Goal: Check status: Check status

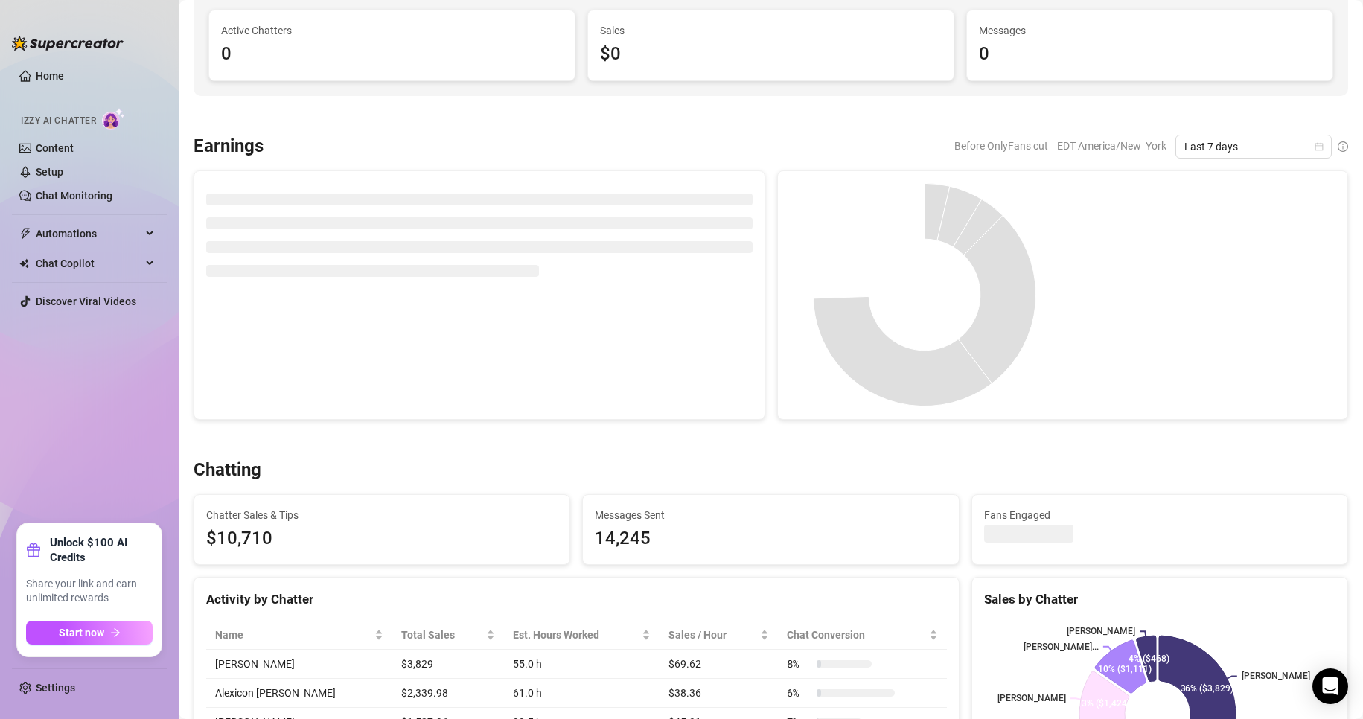
scroll to position [132, 0]
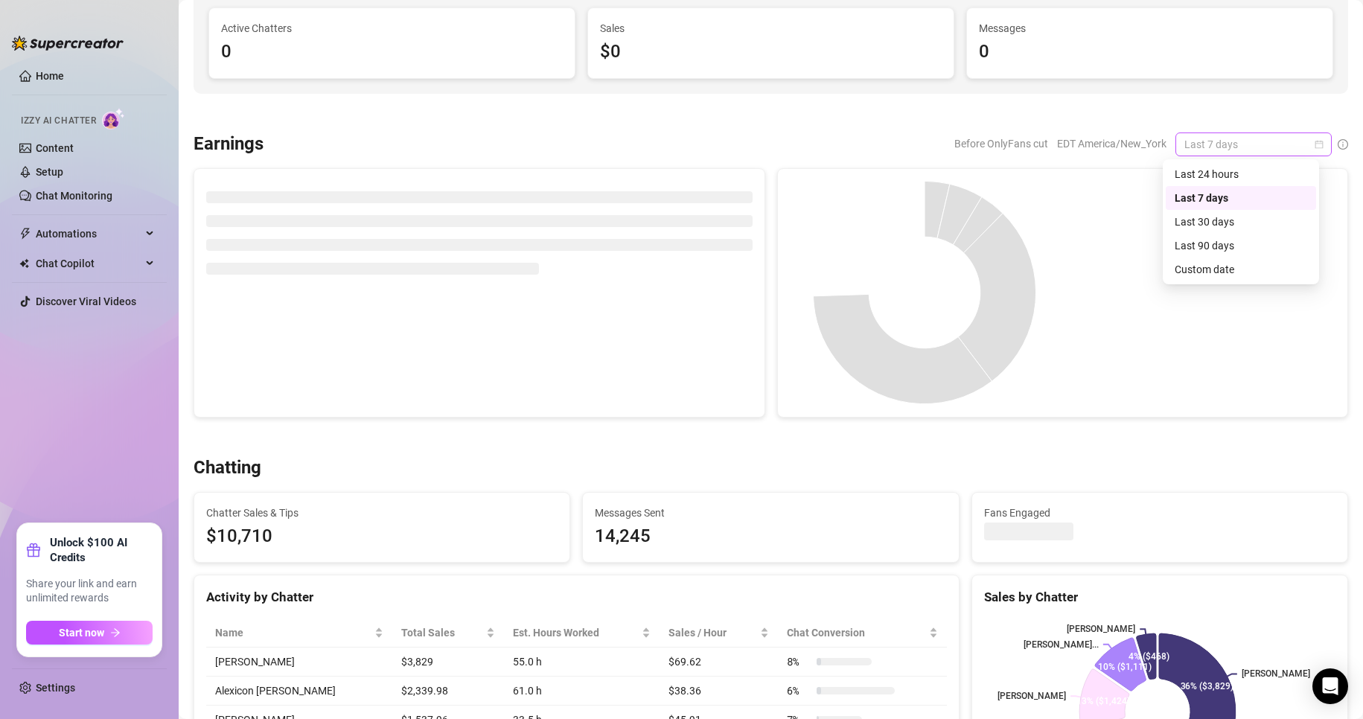
click at [1300, 142] on span "Last 7 days" at bounding box center [1253, 144] width 138 height 22
click at [1203, 268] on div "Custom date" at bounding box center [1240, 269] width 132 height 16
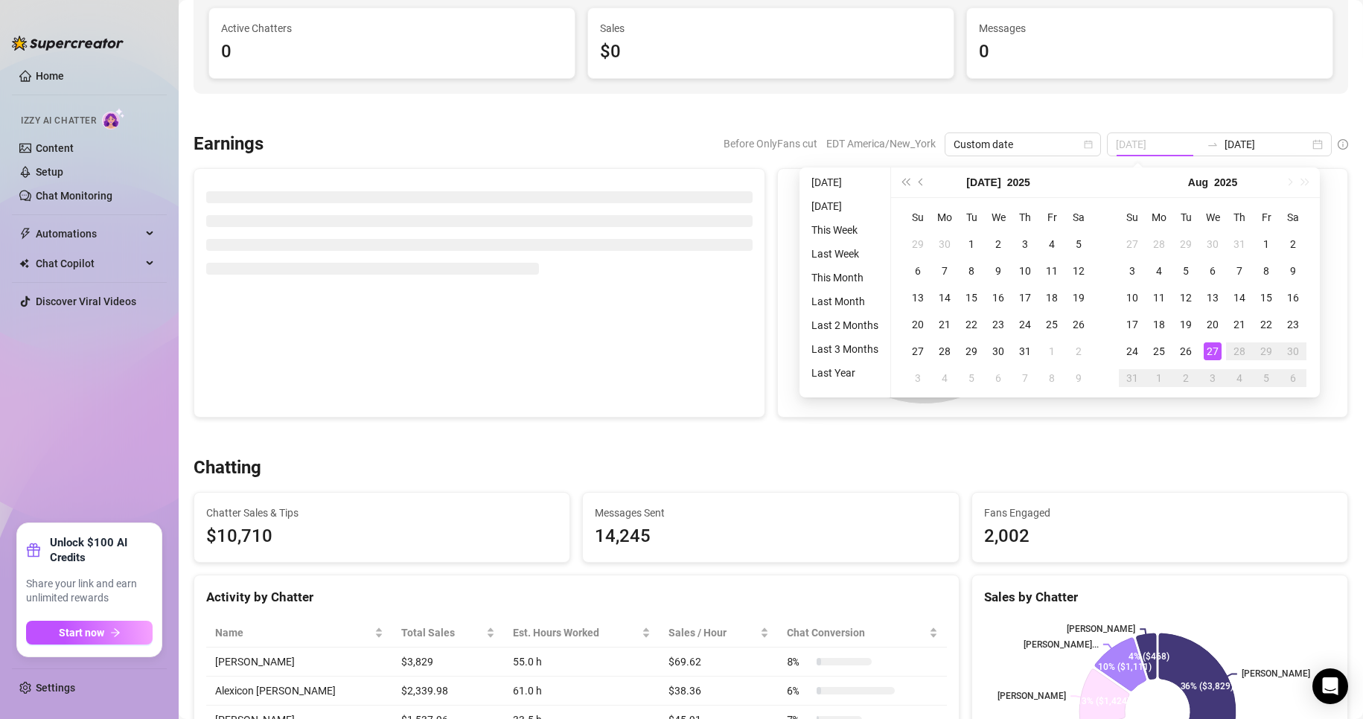
click at [1217, 351] on div "27" at bounding box center [1212, 351] width 18 height 18
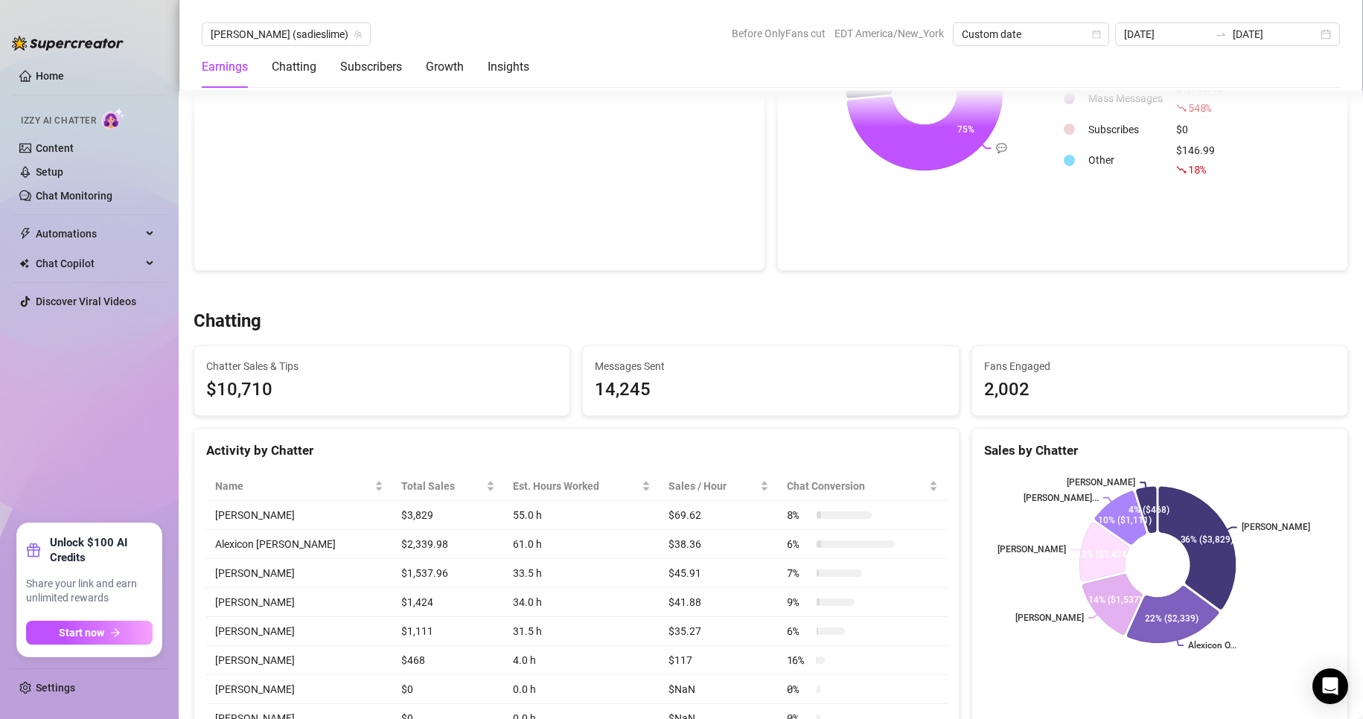
scroll to position [0, 0]
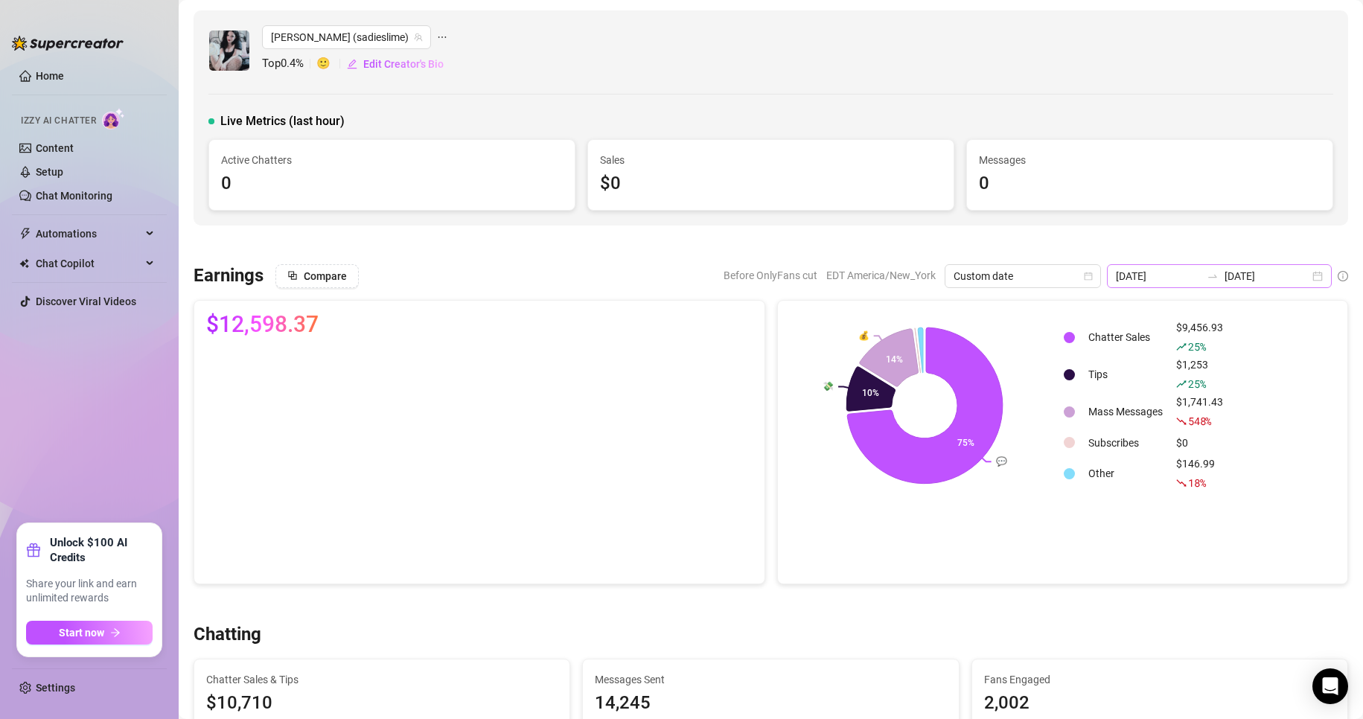
click at [1304, 276] on div "[DATE] [DATE]" at bounding box center [1219, 276] width 225 height 24
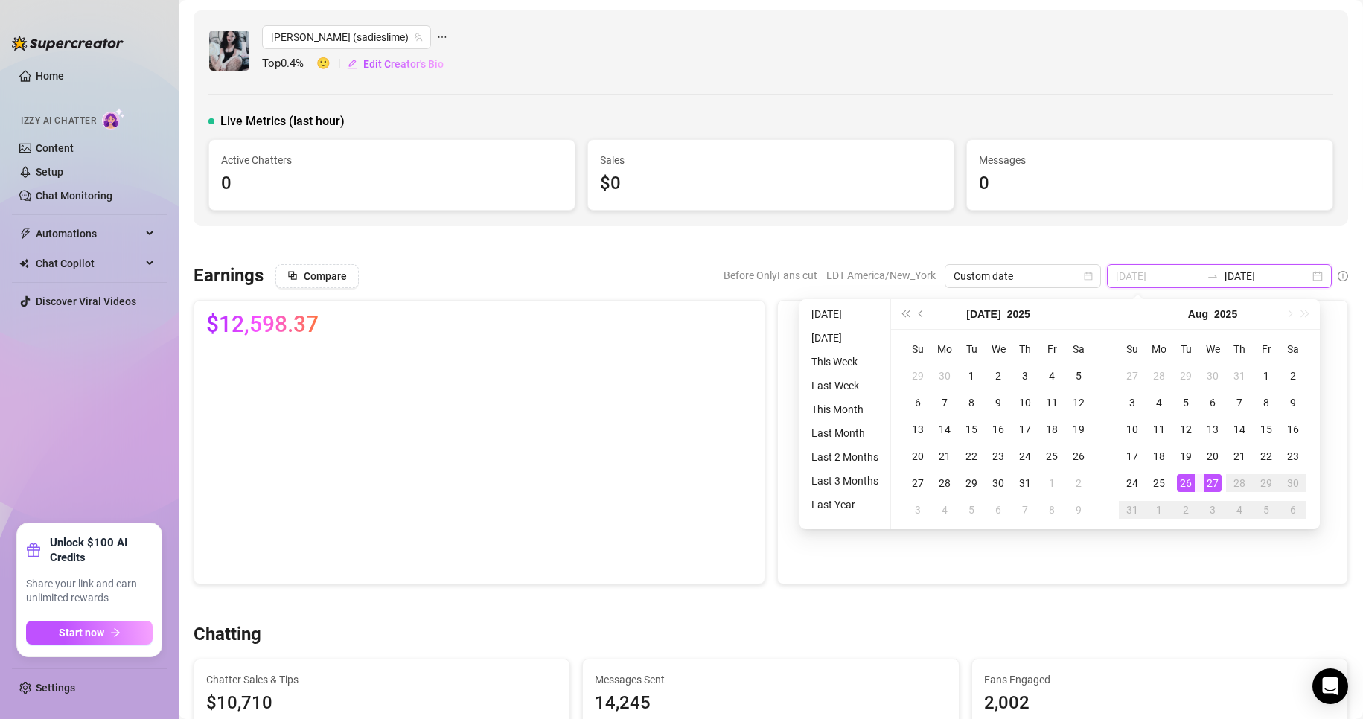
type input "[DATE]"
click at [1206, 484] on div "27" at bounding box center [1212, 483] width 18 height 18
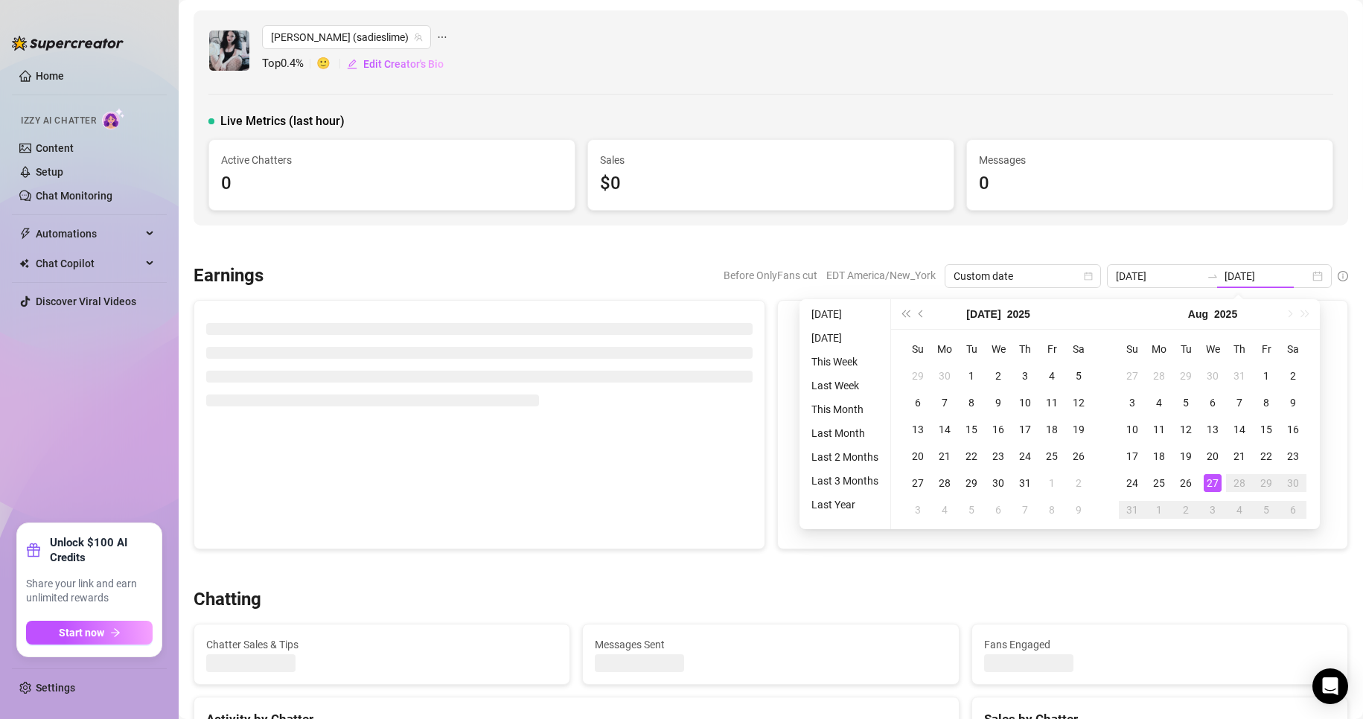
type input "[DATE]"
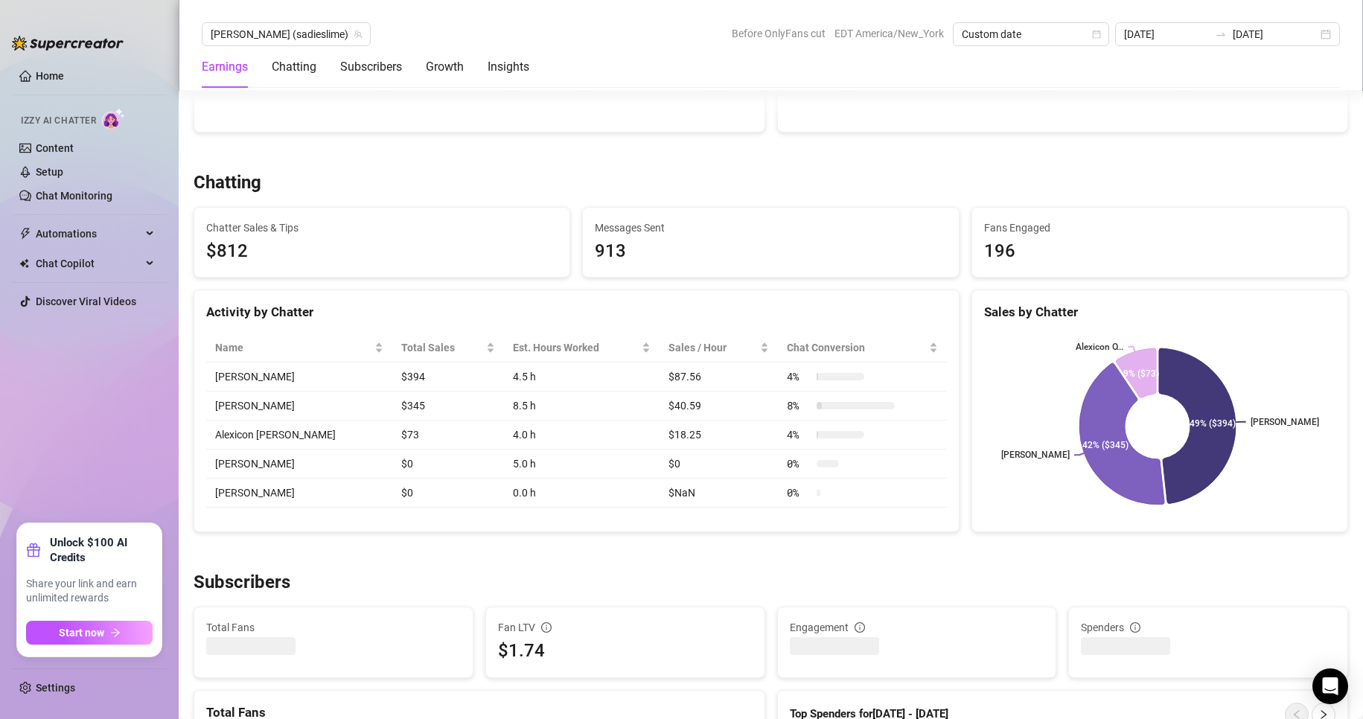
scroll to position [418, 0]
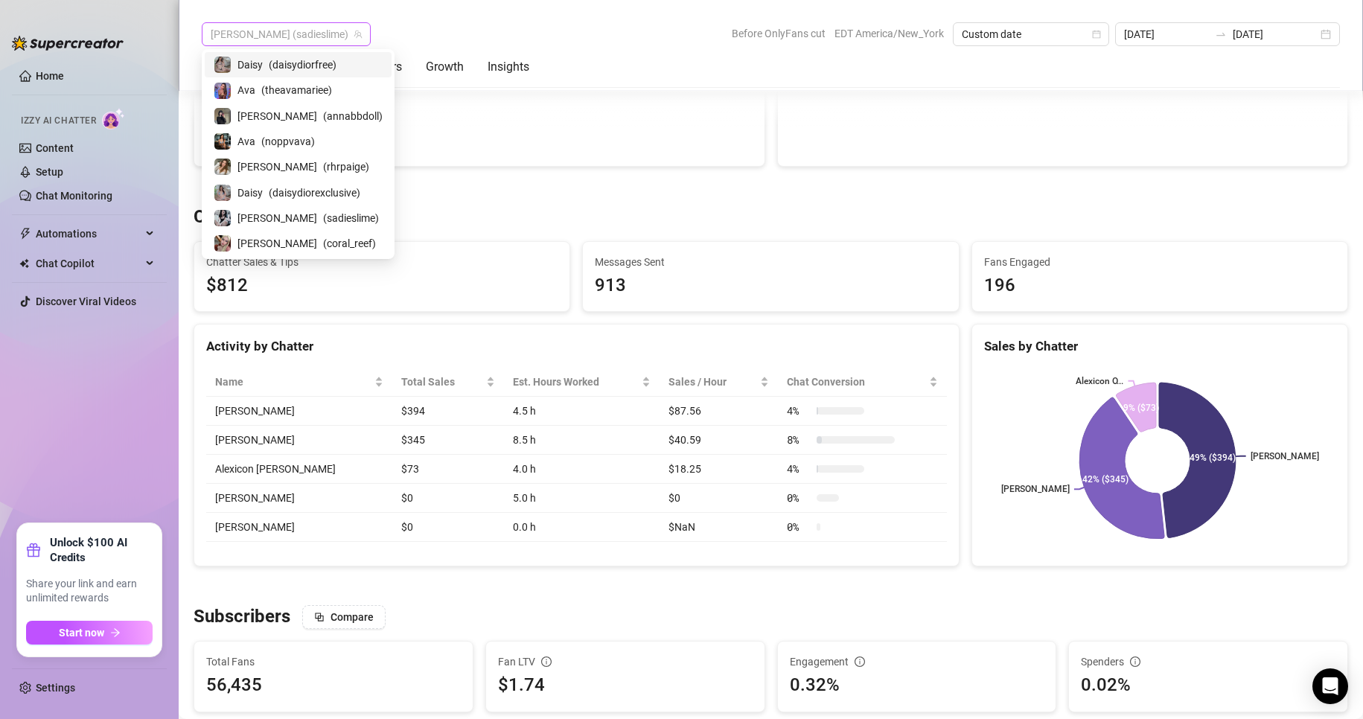
click at [288, 33] on span "[PERSON_NAME] (sadieslime)" at bounding box center [286, 34] width 151 height 22
click at [263, 254] on div "[PERSON_NAME] ( coral_reef )" at bounding box center [298, 243] width 187 height 25
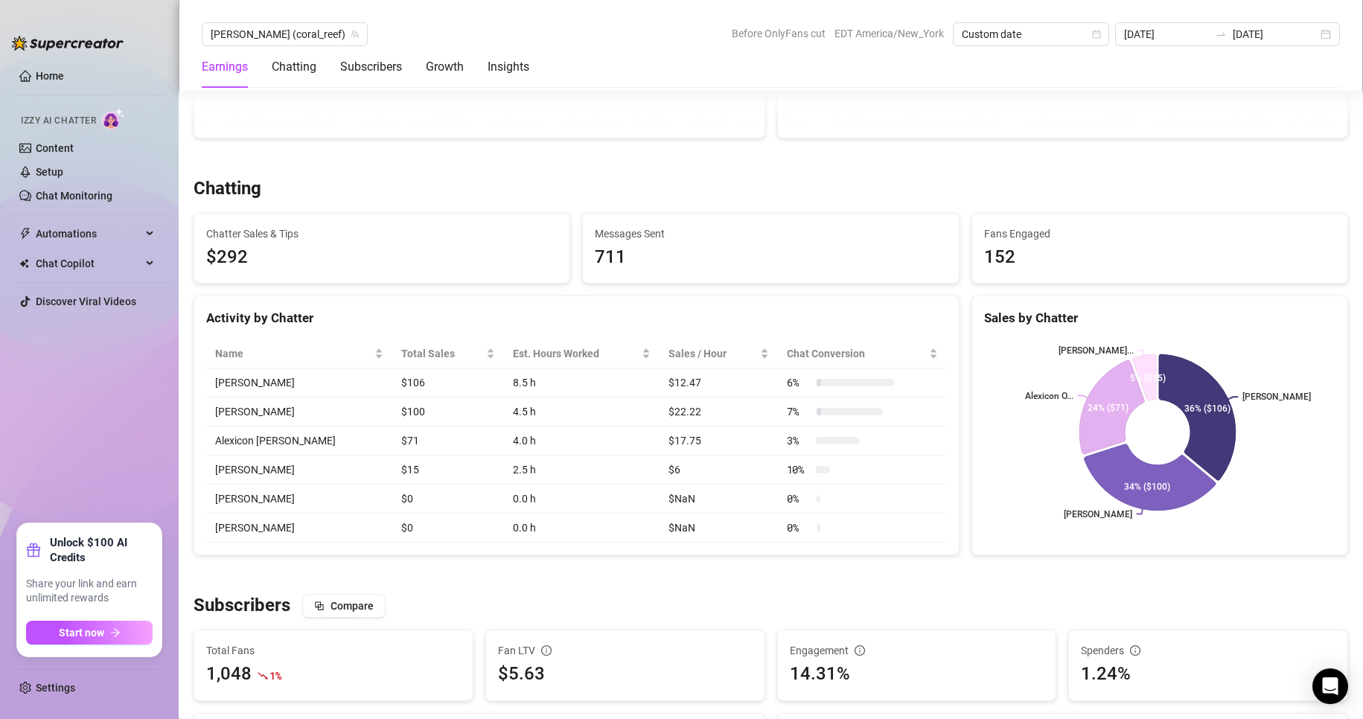
scroll to position [464, 0]
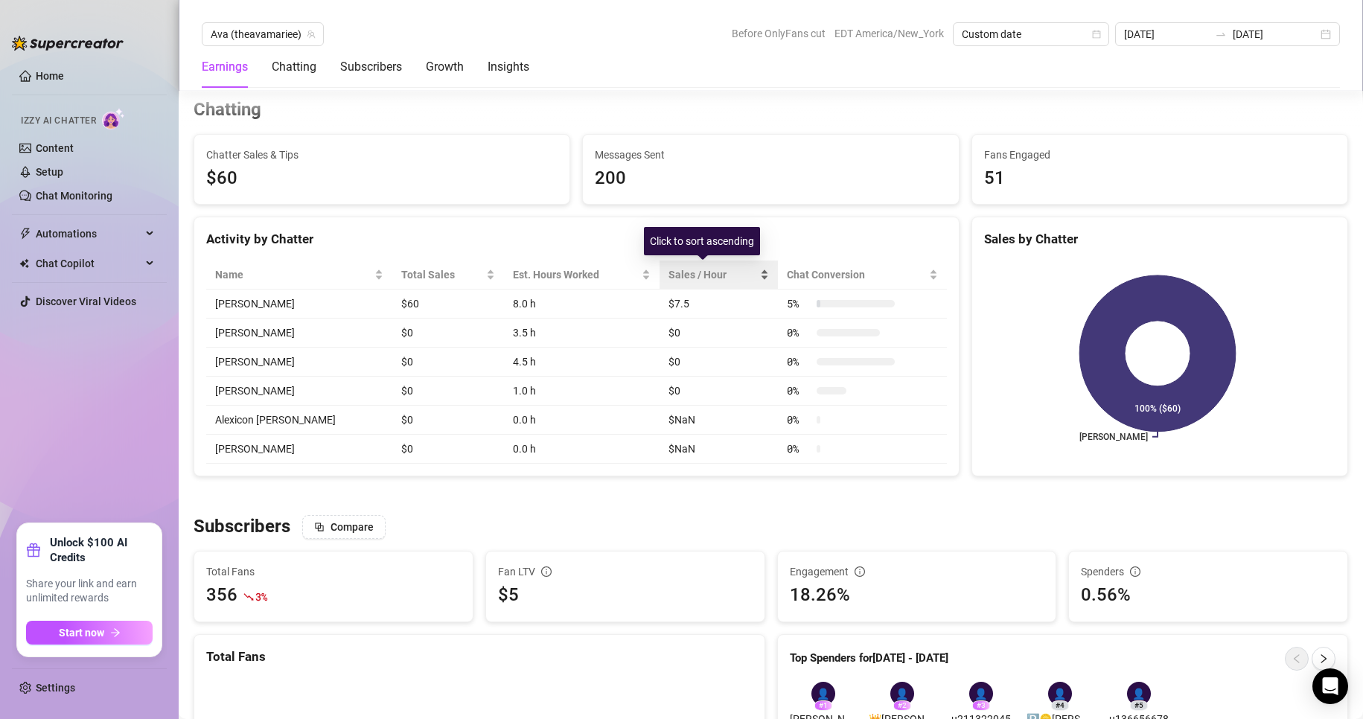
scroll to position [528, 0]
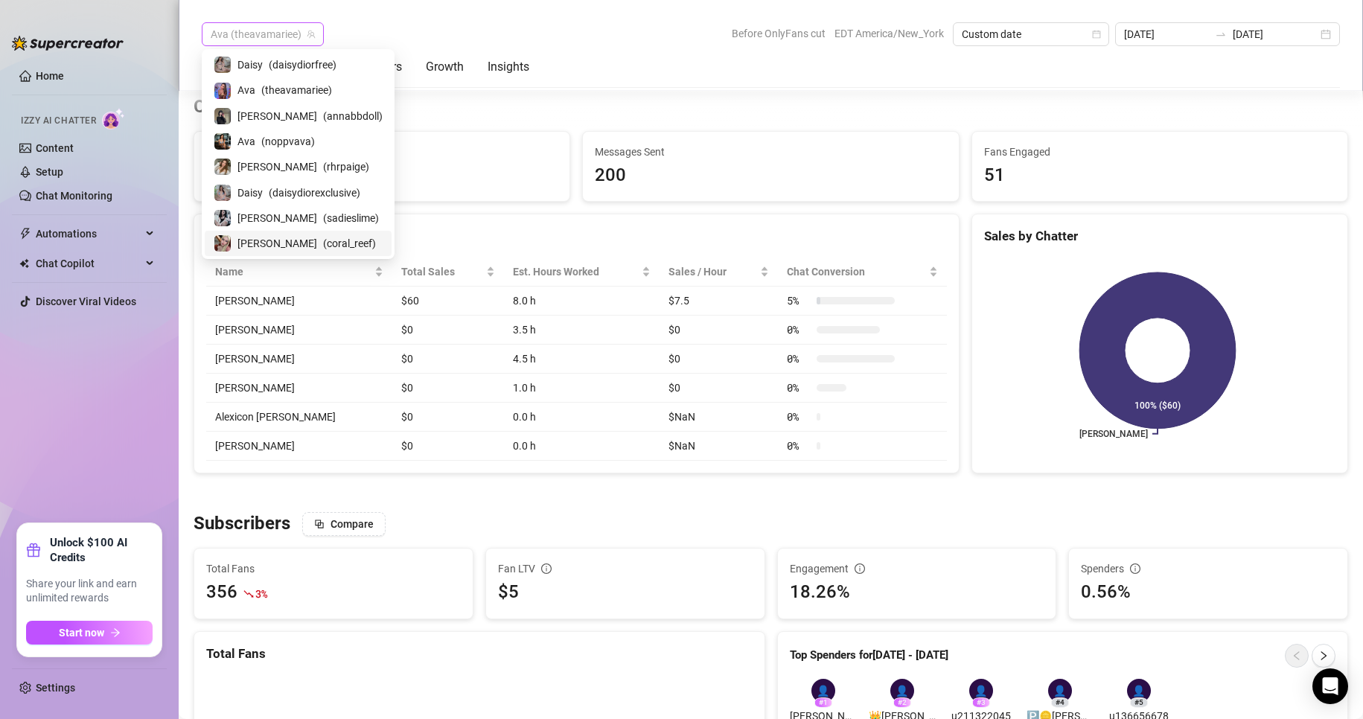
click at [299, 29] on span "Ava (theavamariee)" at bounding box center [263, 34] width 104 height 22
click at [323, 164] on span "( rhrpaige )" at bounding box center [346, 167] width 46 height 16
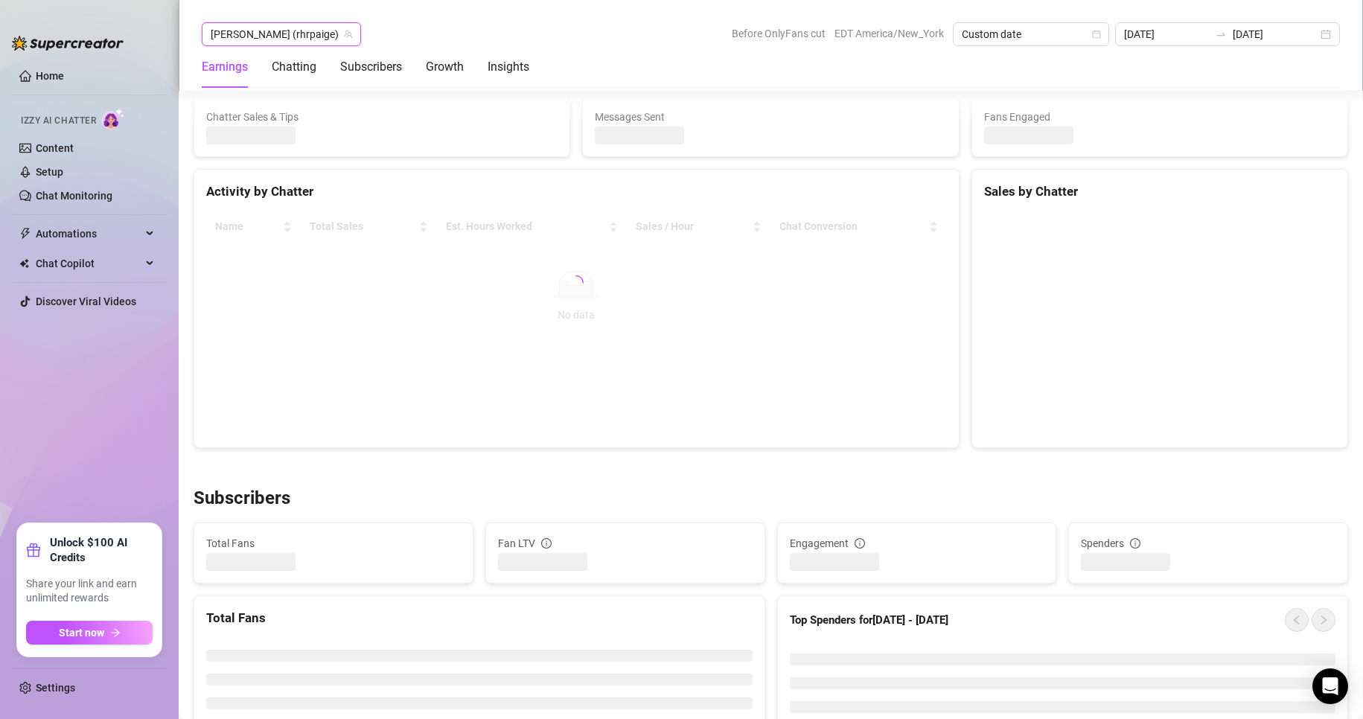
scroll to position [538, 0]
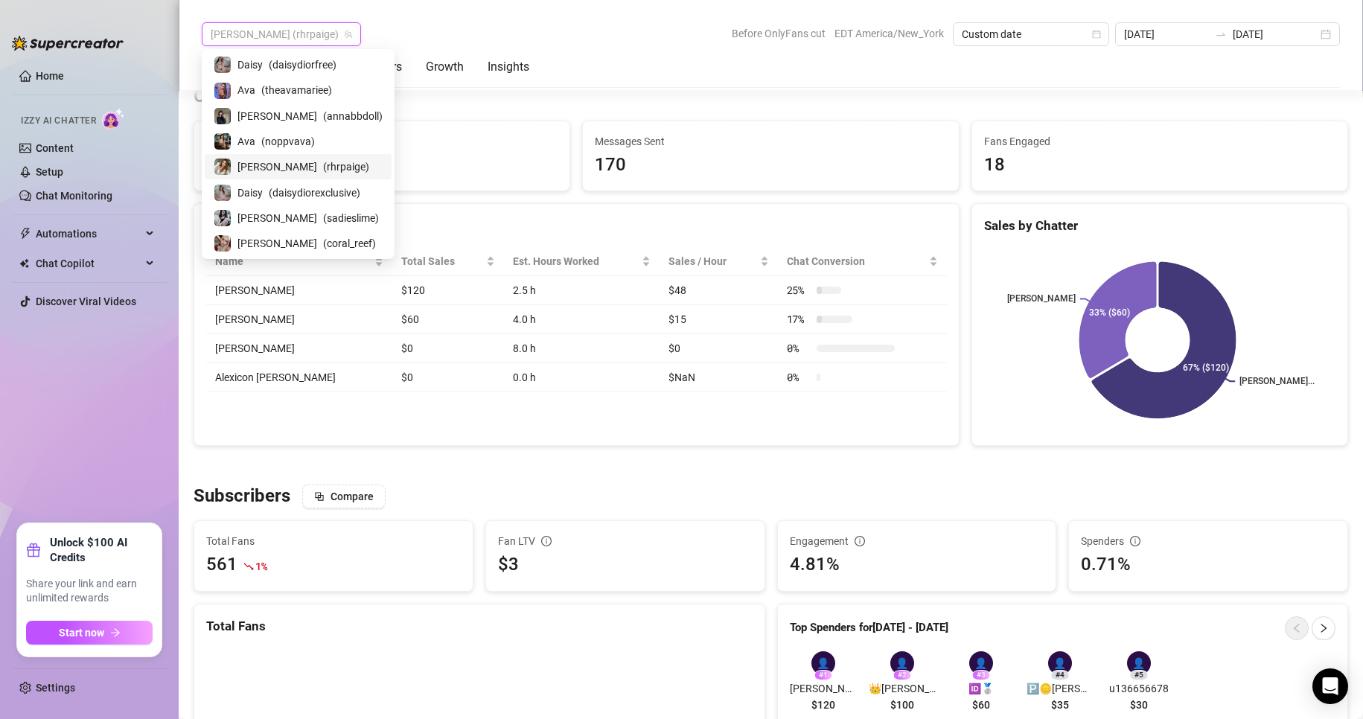
click at [285, 36] on span "[PERSON_NAME] (rhrpaige)" at bounding box center [281, 34] width 141 height 22
click at [292, 186] on span "( daisydiorexclusive )" at bounding box center [315, 193] width 92 height 16
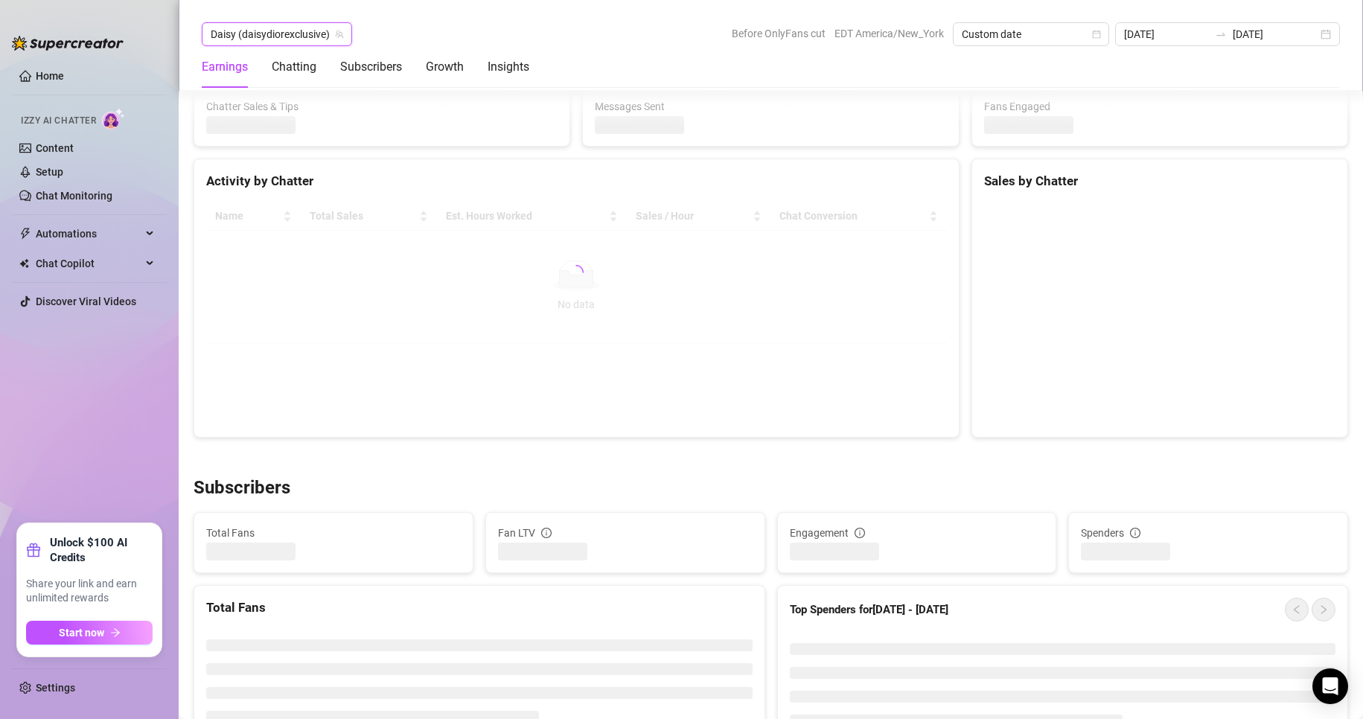
scroll to position [548, 0]
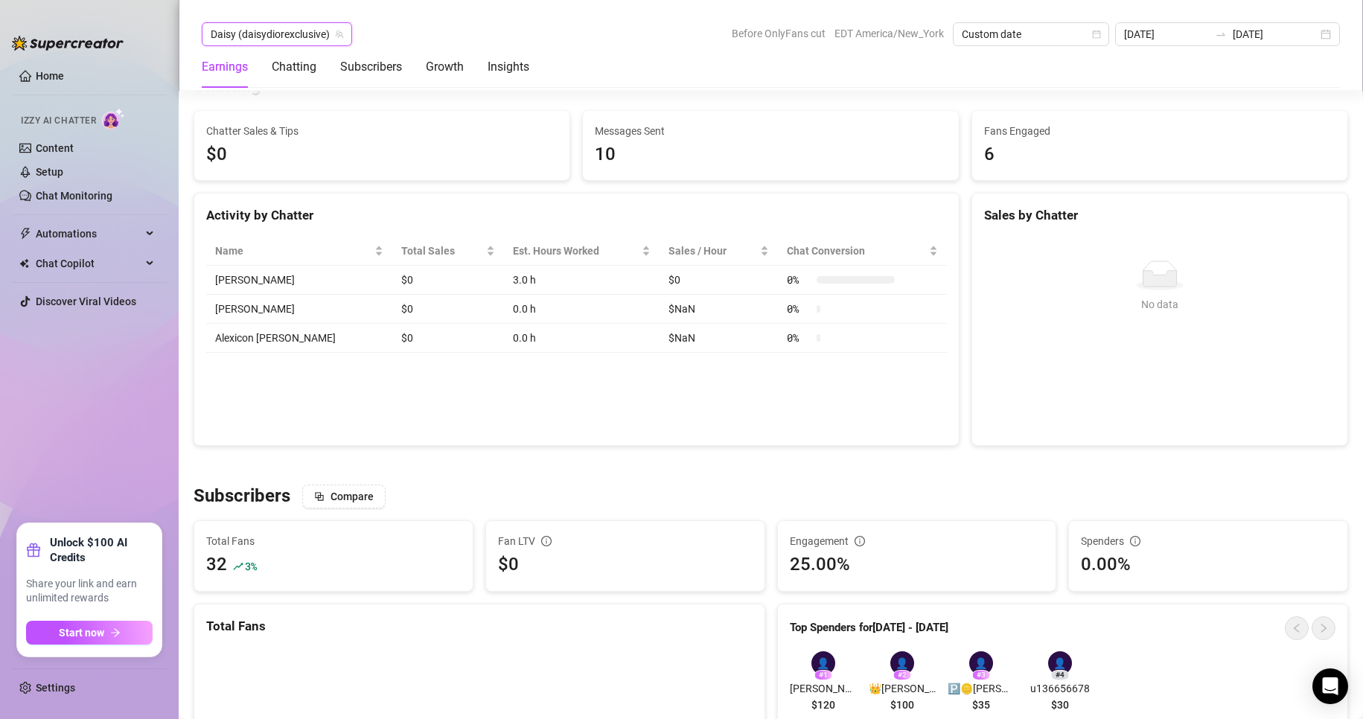
click at [339, 36] on icon "team" at bounding box center [339, 34] width 9 height 9
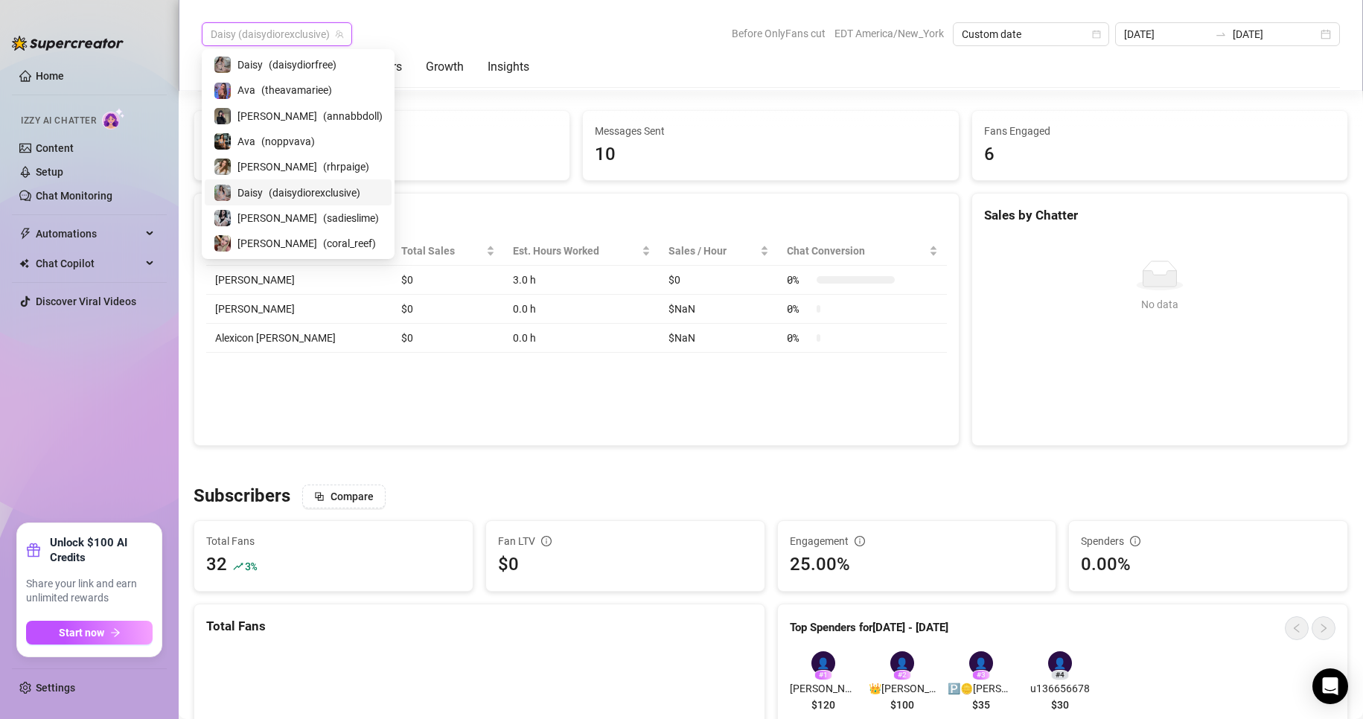
click at [349, 28] on div "Daisy (daisydiorexclusive)" at bounding box center [277, 34] width 150 height 24
click at [256, 71] on span "Daisy" at bounding box center [249, 65] width 25 height 16
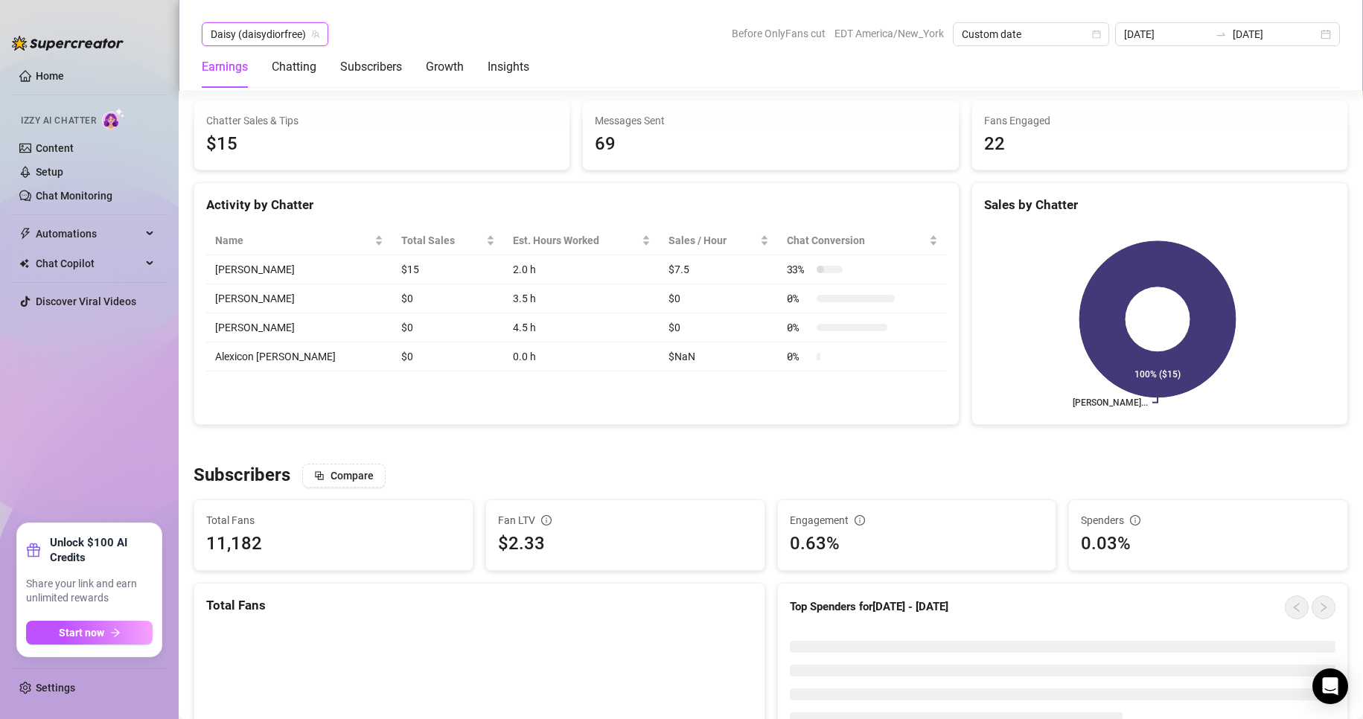
scroll to position [594, 0]
